Goal: Transaction & Acquisition: Purchase product/service

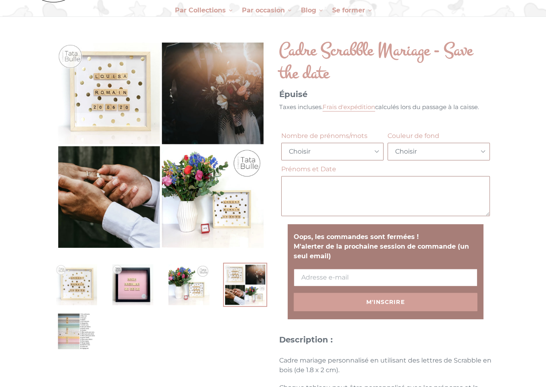
scroll to position [85, 0]
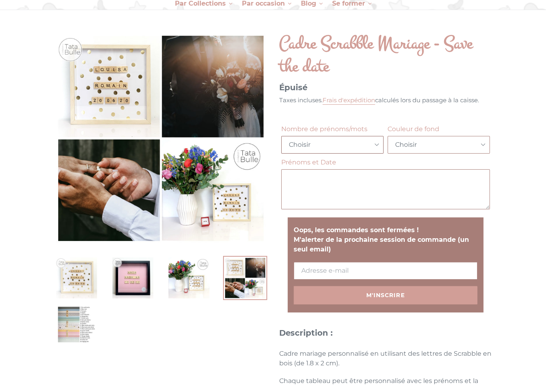
click at [281, 136] on select "Choisir Blanc [GEOGRAPHIC_DATA] [GEOGRAPHIC_DATA] Noir" at bounding box center [332, 145] width 102 height 18
select select "Bois clair"
click option "Bois clair" at bounding box center [0, 0] width 0 height 0
click at [388, 136] on select "Choisir 1-Gris anthracite 2-Bleu irisé 3-Pois gris 4-Argent 5-Gris Chevrons 6-Z…" at bounding box center [439, 145] width 102 height 18
drag, startPoint x: 157, startPoint y: 354, endPoint x: 152, endPoint y: 352, distance: 5.6
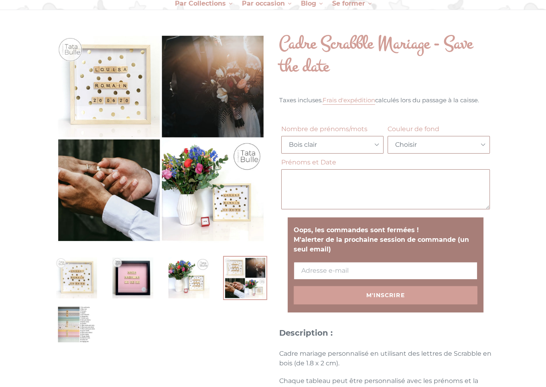
click at [83, 326] on img at bounding box center [77, 325] width 44 height 44
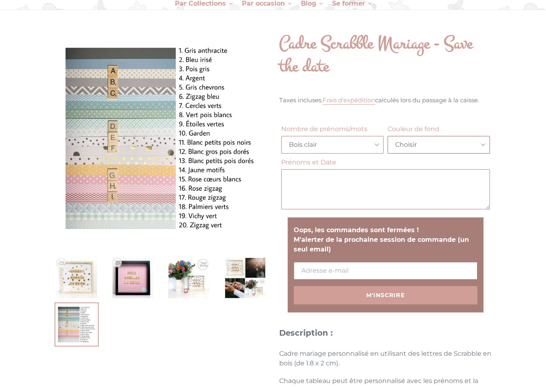
click at [388, 136] on select "Choisir 1-Gris anthracite 2-Bleu irisé 3-Pois gris 4-Argent 5-Gris Chevrons 6-Z…" at bounding box center [439, 145] width 102 height 18
select select "10-Garden"
click option "10-Garden" at bounding box center [0, 0] width 0 height 0
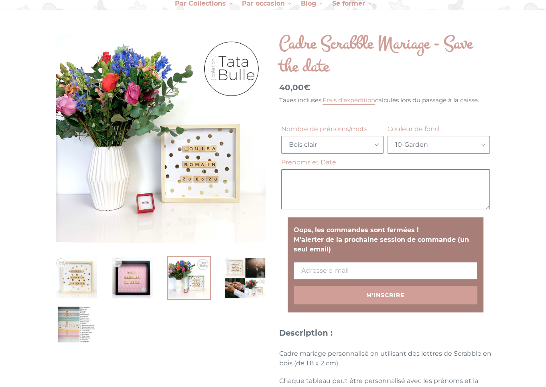
click at [354, 181] on textarea "Prénoms et Date" at bounding box center [385, 189] width 209 height 40
type textarea "[PERSON_NAME]"
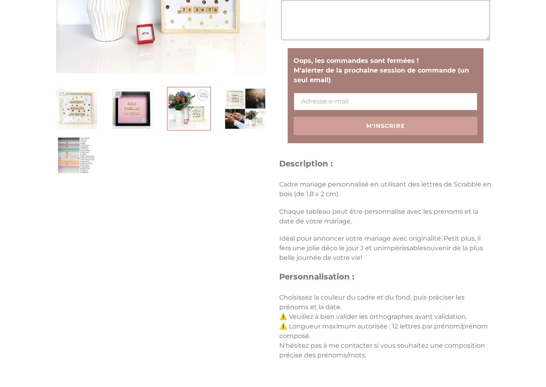
click at [389, 257] on p "Idéal pour annoncer votre mariage avec originalité. Petit plus, il fera une jol…" at bounding box center [385, 248] width 213 height 29
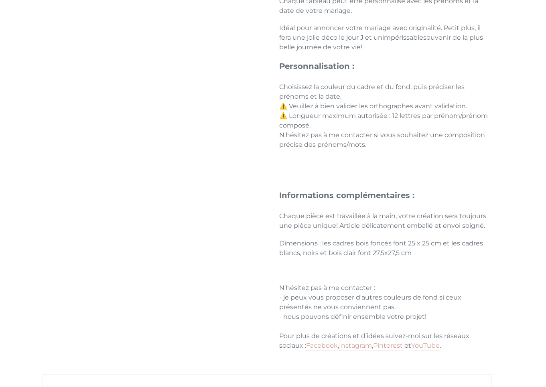
scroll to position [466, 0]
